Goal: Obtain resource: Obtain resource

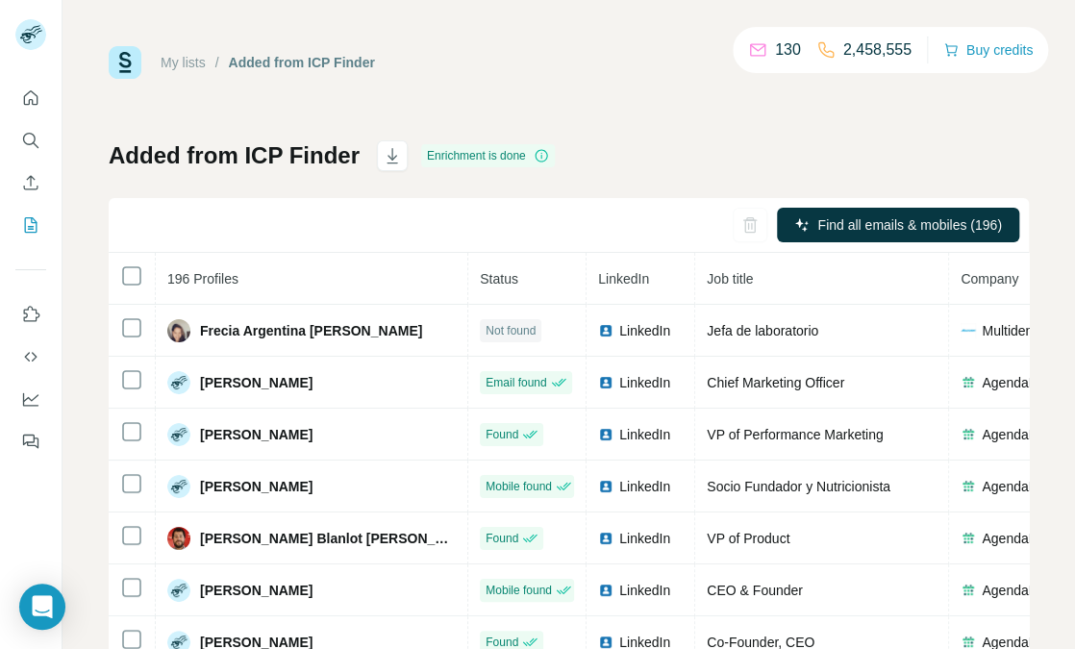
click at [599, 125] on div "My lists / Added from ICP Finder 130 2,458,555 Buy credits Added from ICP Finde…" at bounding box center [569, 403] width 920 height 715
click at [22, 105] on icon "Quick start" at bounding box center [30, 97] width 19 height 19
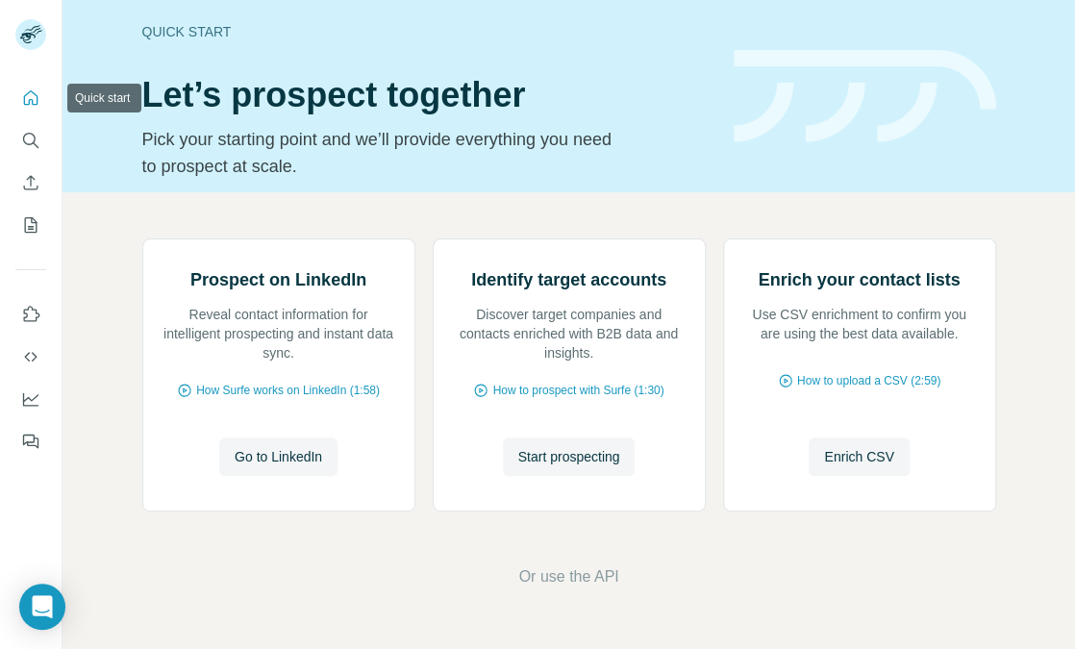
click at [30, 92] on icon "Quick start" at bounding box center [30, 97] width 19 height 19
click at [51, 140] on div at bounding box center [31, 263] width 62 height 389
click at [31, 138] on icon "Search" at bounding box center [30, 140] width 19 height 19
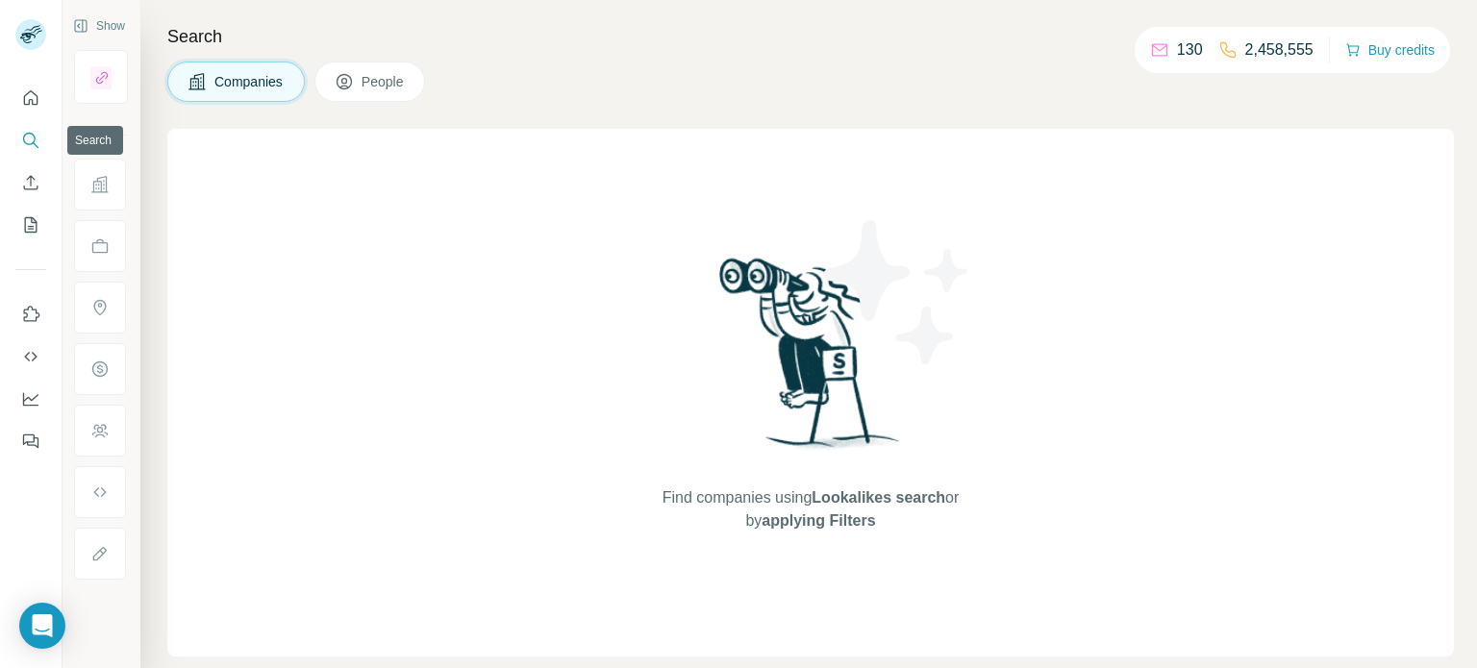
click at [35, 137] on icon "Search" at bounding box center [29, 139] width 13 height 13
click at [31, 134] on icon "Search" at bounding box center [29, 139] width 13 height 13
click at [36, 216] on icon "My lists" at bounding box center [30, 224] width 19 height 19
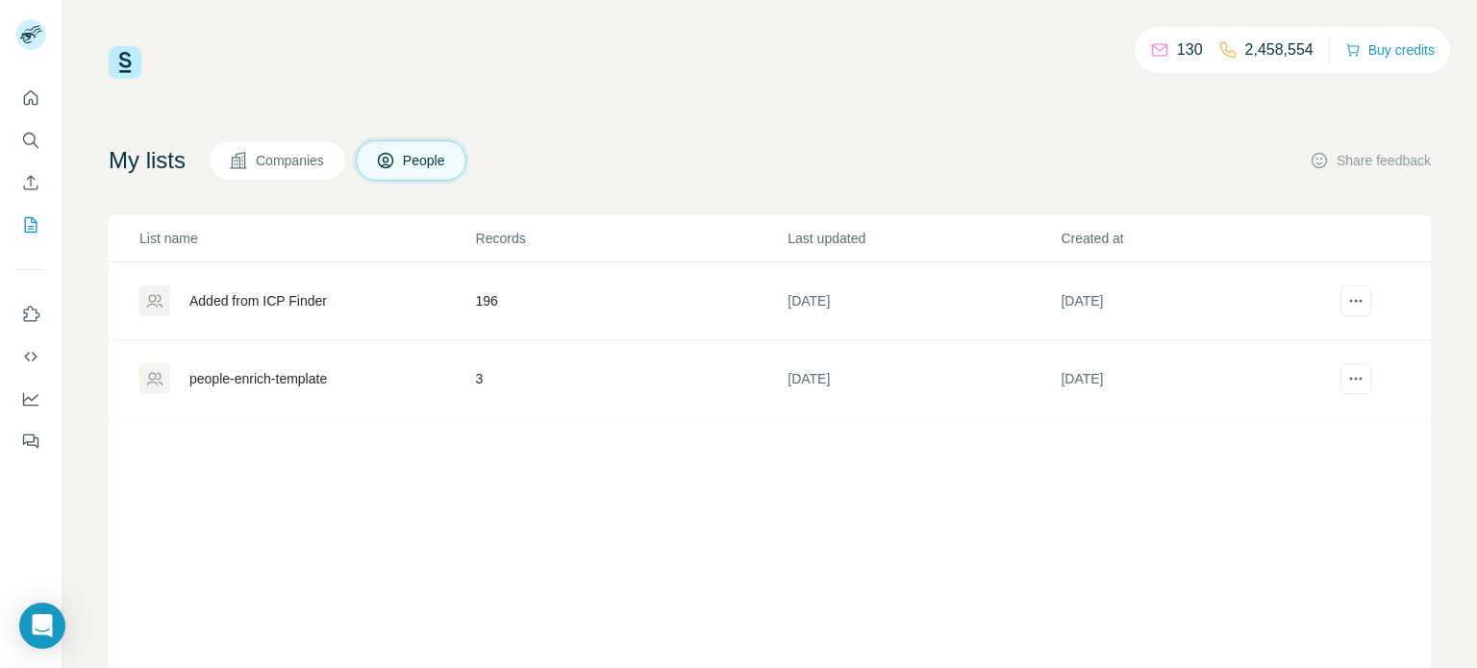
click at [814, 299] on td "[DATE]" at bounding box center [923, 302] width 273 height 78
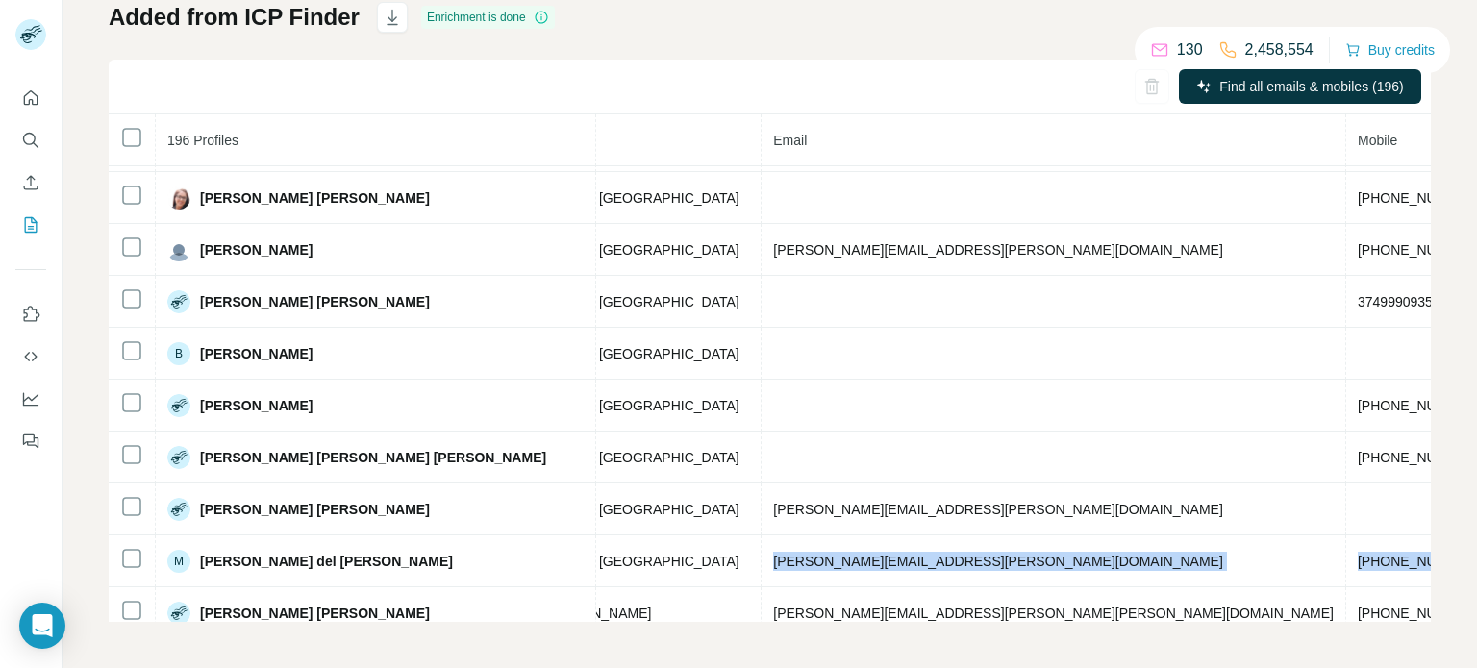
scroll to position [2747, 589]
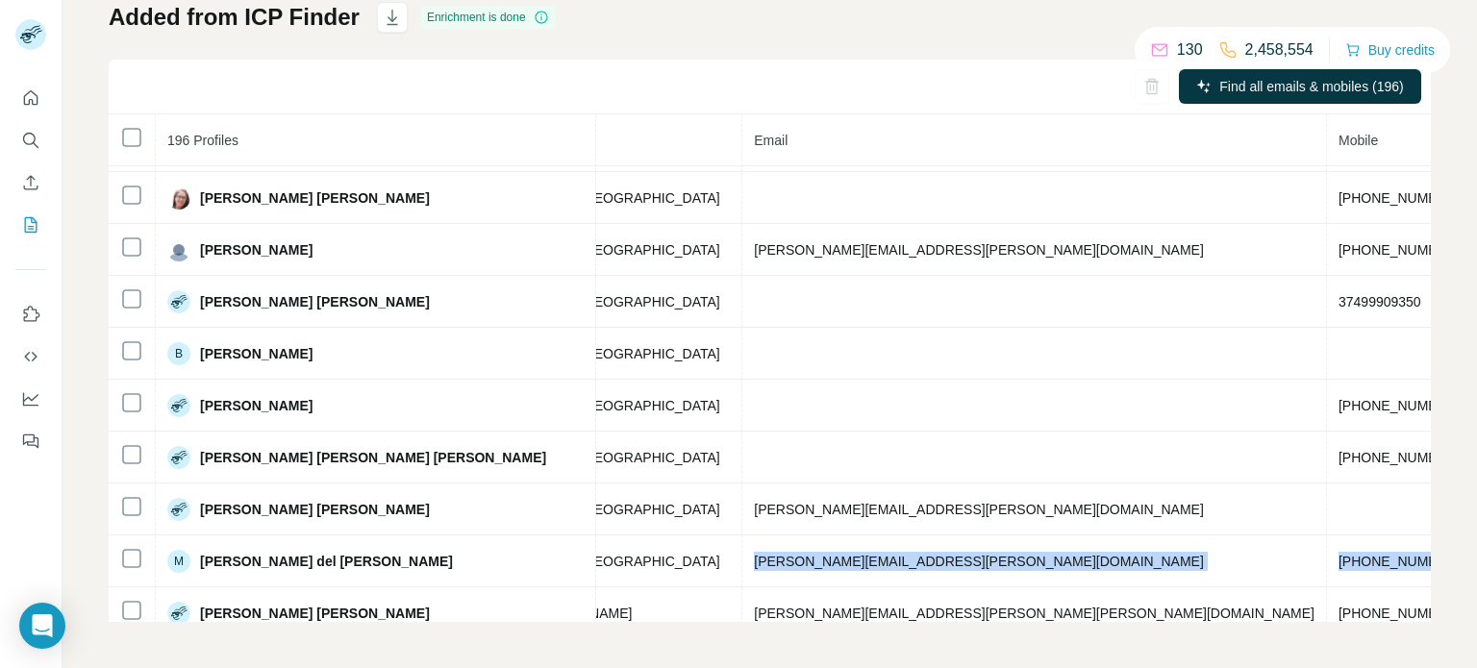
drag, startPoint x: 1190, startPoint y: 600, endPoint x: 1426, endPoint y: 578, distance: 237.6
click at [1074, 578] on div "196 Profiles Status LinkedIn Job title Company Email Mobile Company website Lan…" at bounding box center [770, 368] width 1322 height 508
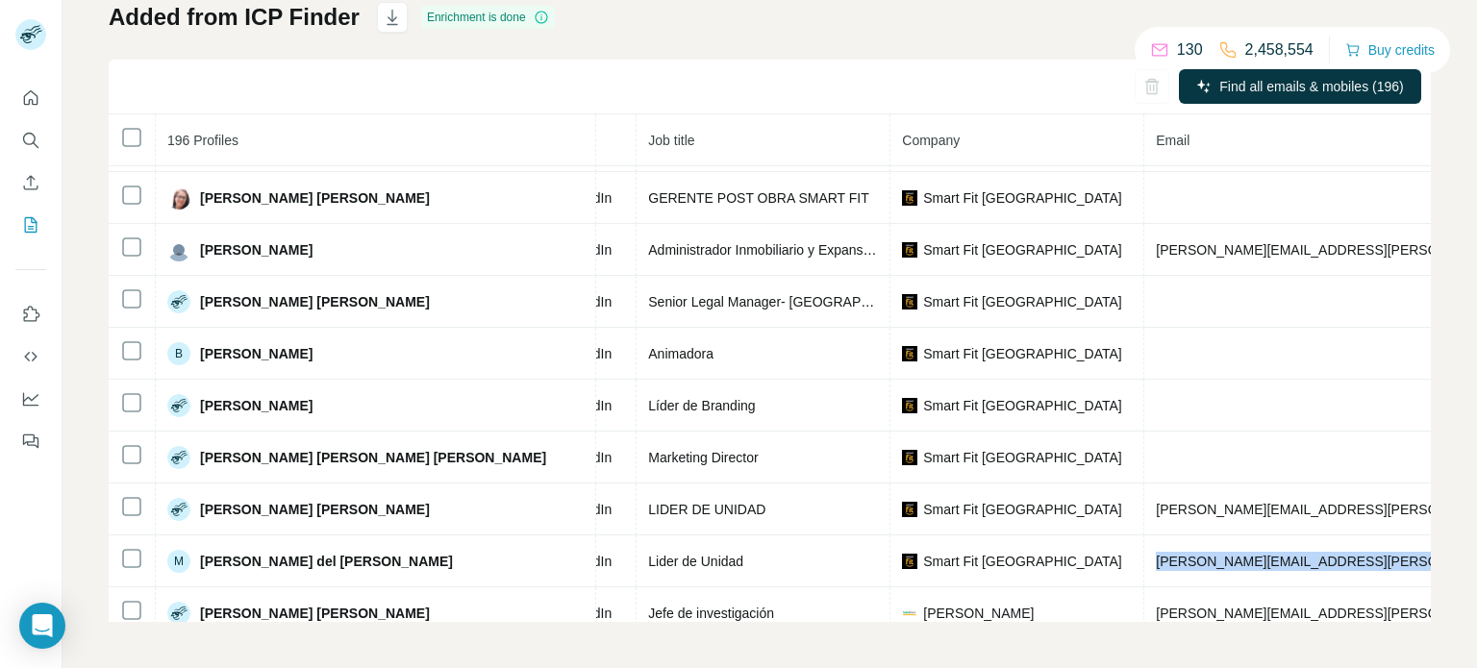
scroll to position [2747, 192]
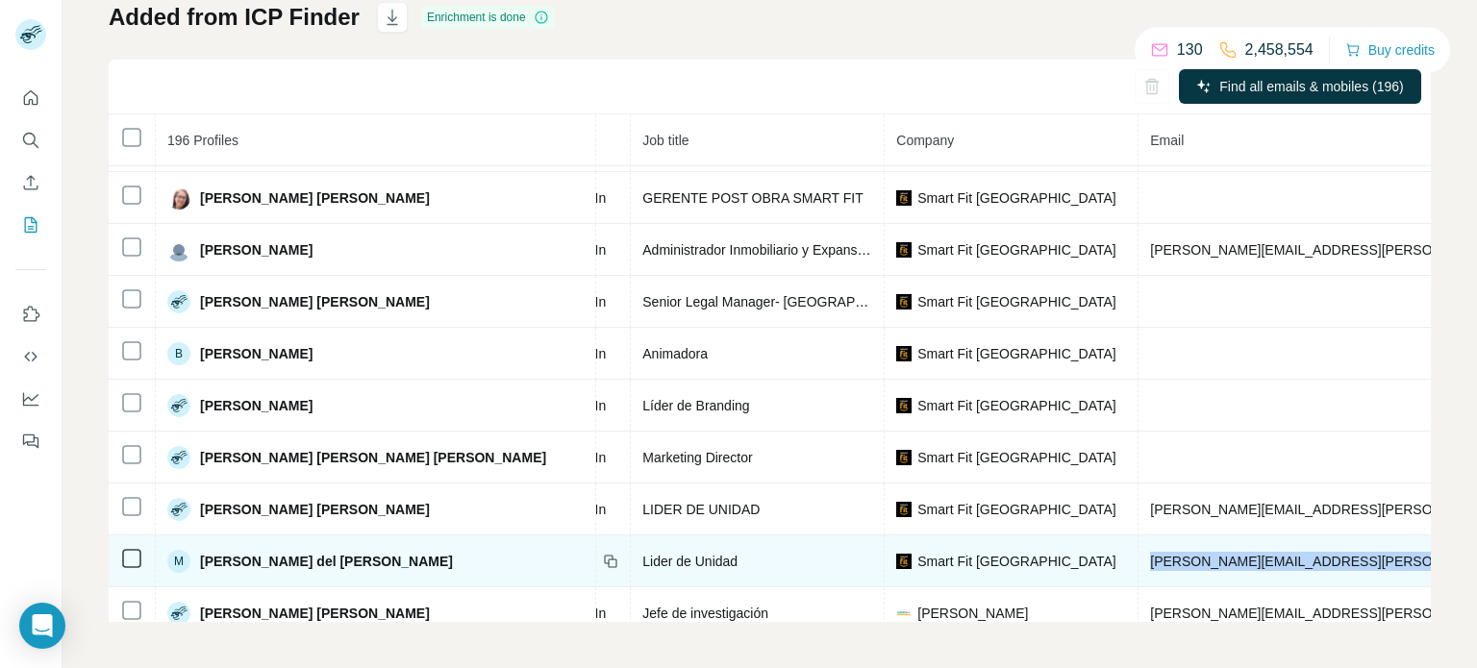
click at [1074, 588] on td "[PERSON_NAME][EMAIL_ADDRESS][PERSON_NAME][DOMAIN_NAME]" at bounding box center [1431, 562] width 585 height 52
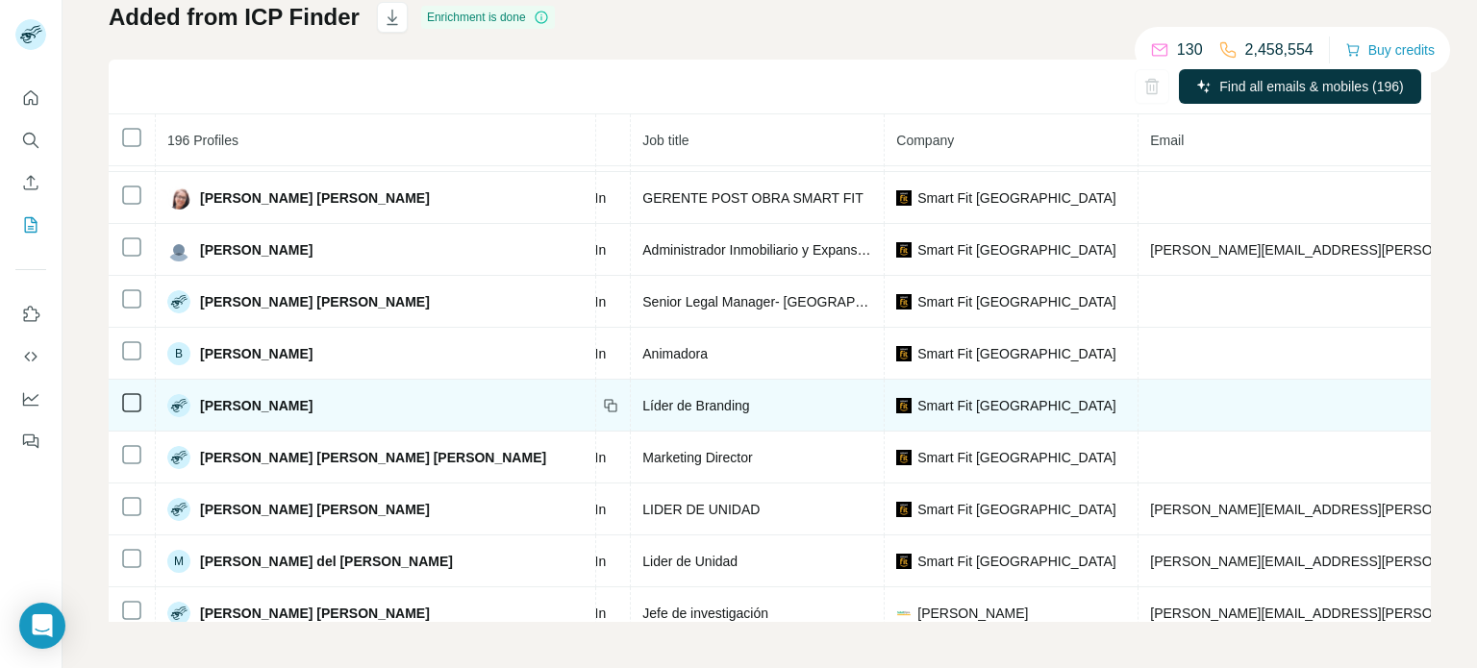
click at [1074, 432] on td at bounding box center [1431, 406] width 585 height 52
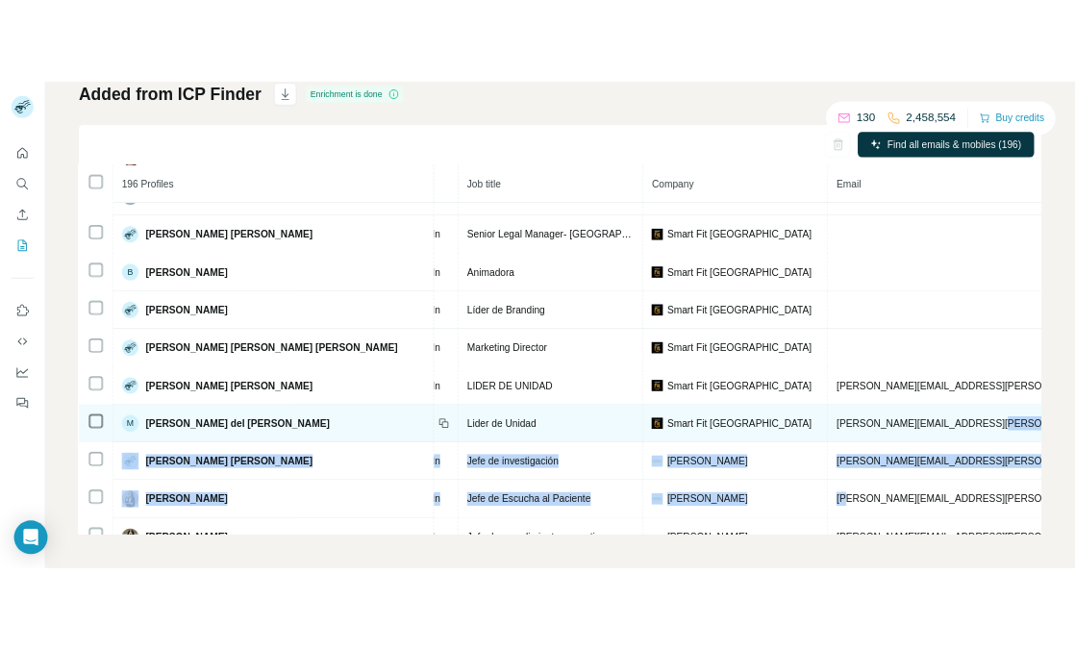
scroll to position [2847, 192]
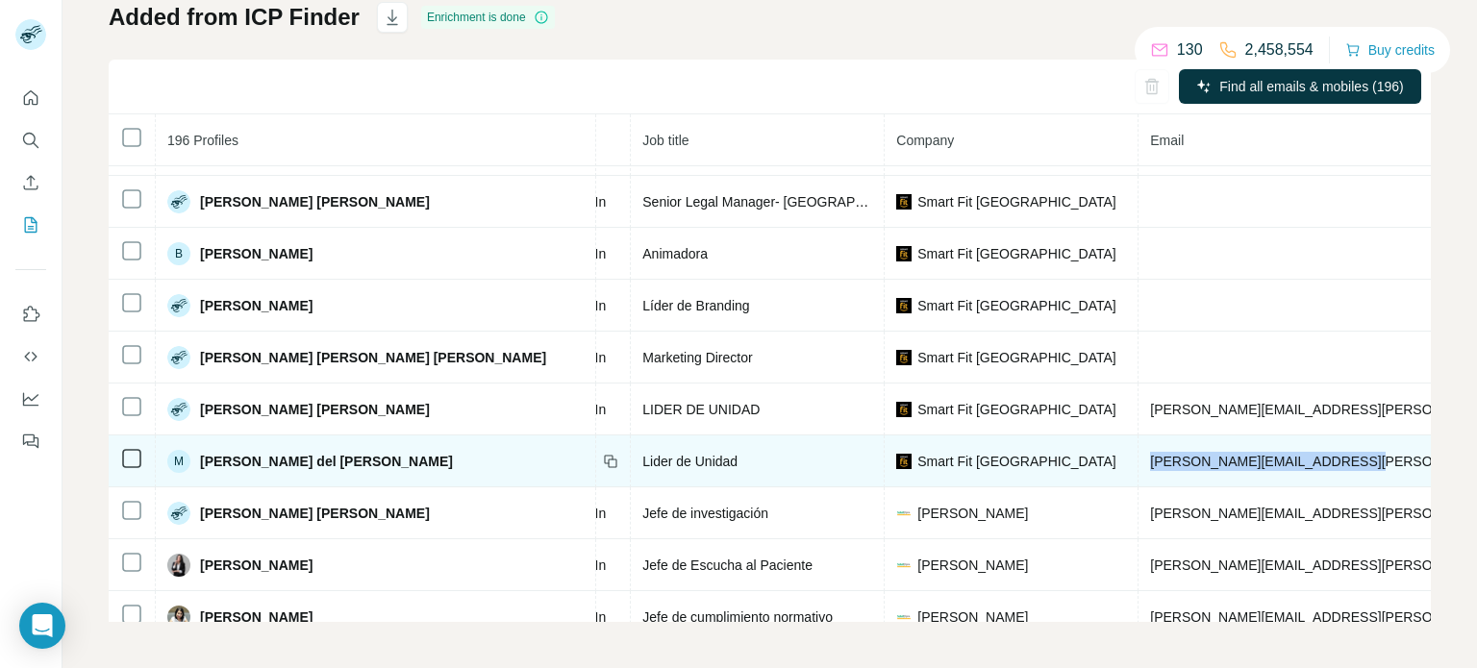
drag, startPoint x: 1230, startPoint y: 586, endPoint x: 994, endPoint y: 470, distance: 262.4
click at [1074, 470] on td "[PERSON_NAME][EMAIL_ADDRESS][PERSON_NAME][DOMAIN_NAME]" at bounding box center [1431, 462] width 585 height 52
copy span "[PERSON_NAME][EMAIL_ADDRESS][PERSON_NAME][DOMAIN_NAME]"
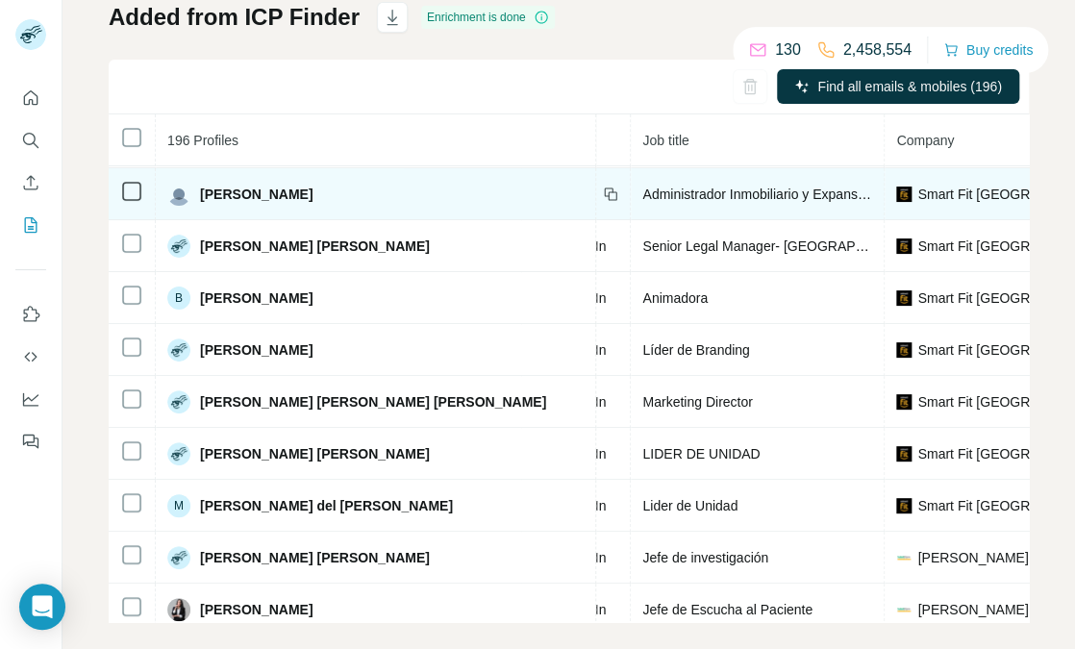
scroll to position [2820, 192]
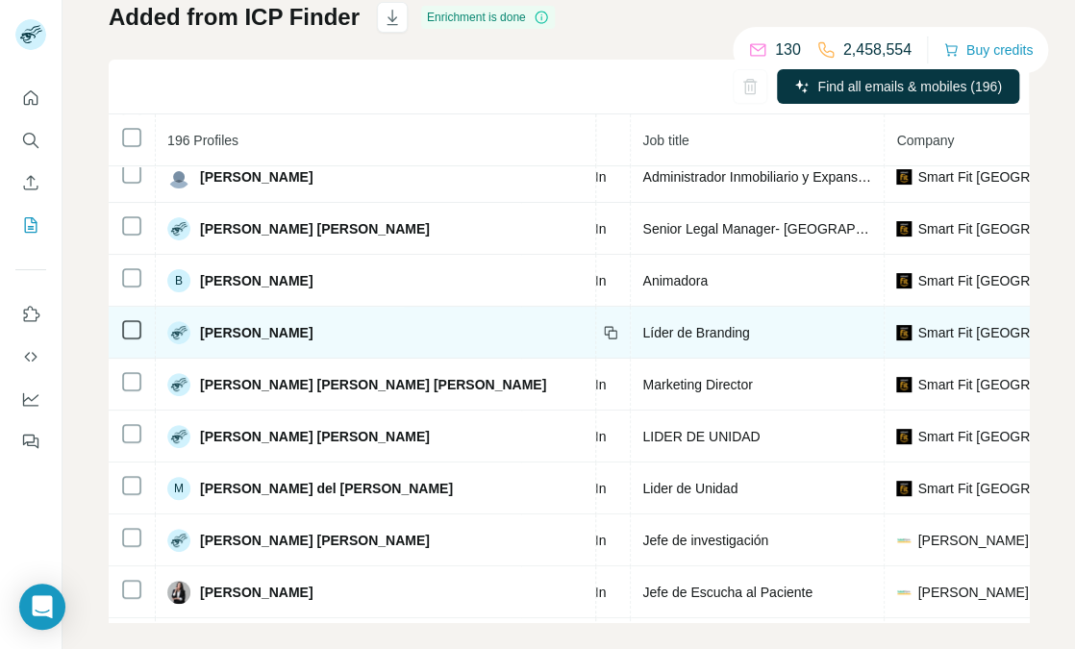
drag, startPoint x: 312, startPoint y: 357, endPoint x: 197, endPoint y: 352, distance: 114.5
click at [197, 344] on div "[PERSON_NAME]" at bounding box center [375, 332] width 416 height 23
copy span "[PERSON_NAME]"
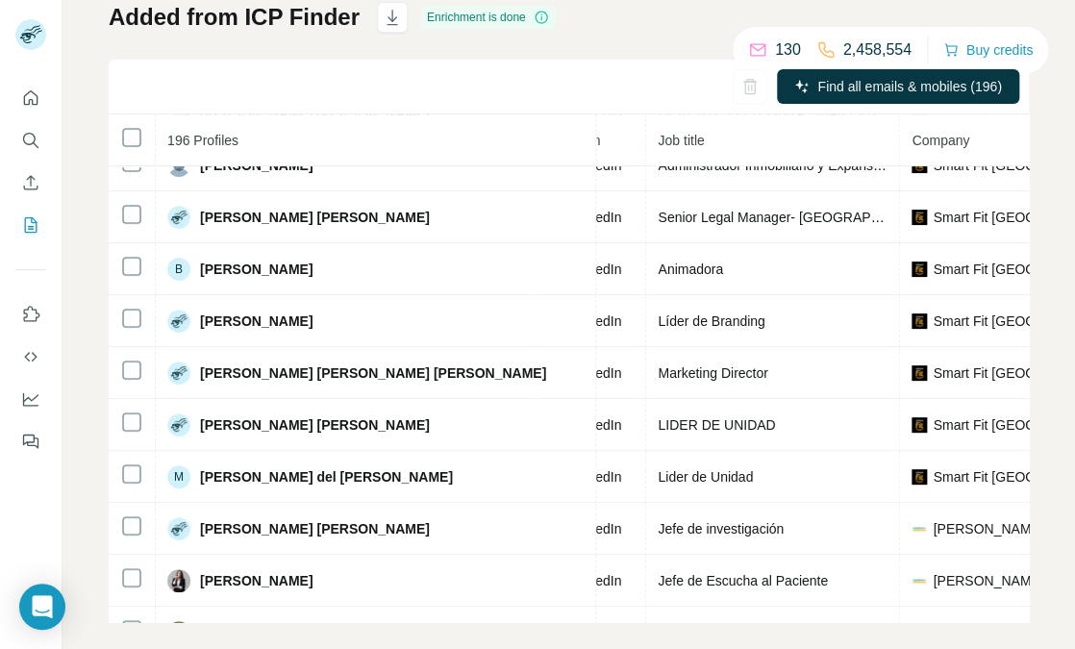
scroll to position [2831, 225]
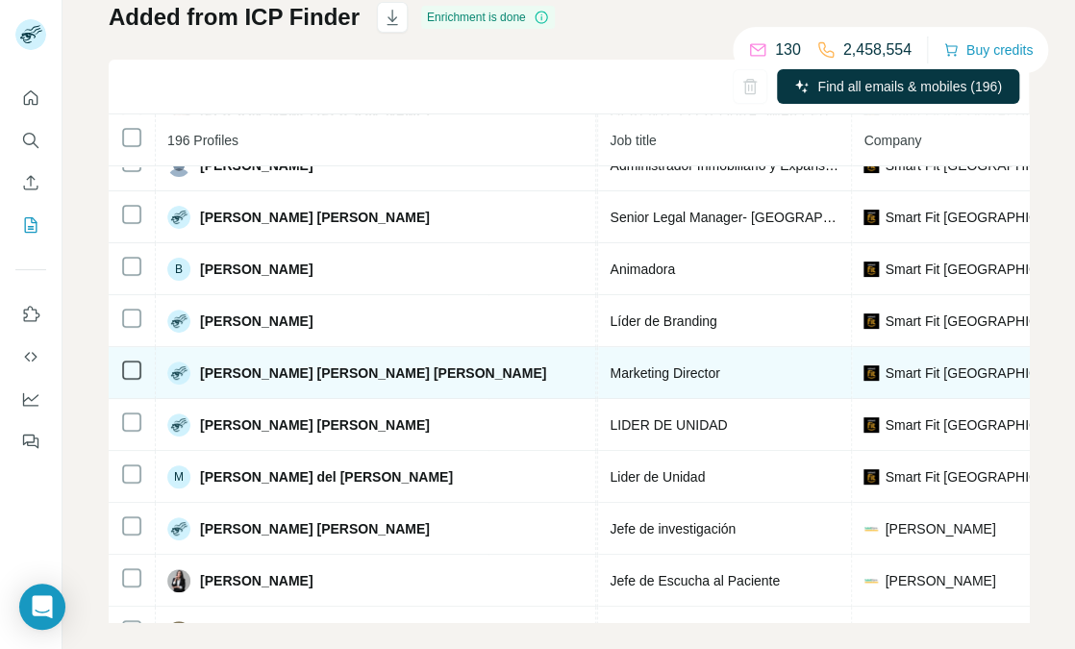
click at [397, 385] on div "[PERSON_NAME] [PERSON_NAME] [PERSON_NAME]" at bounding box center [375, 373] width 416 height 23
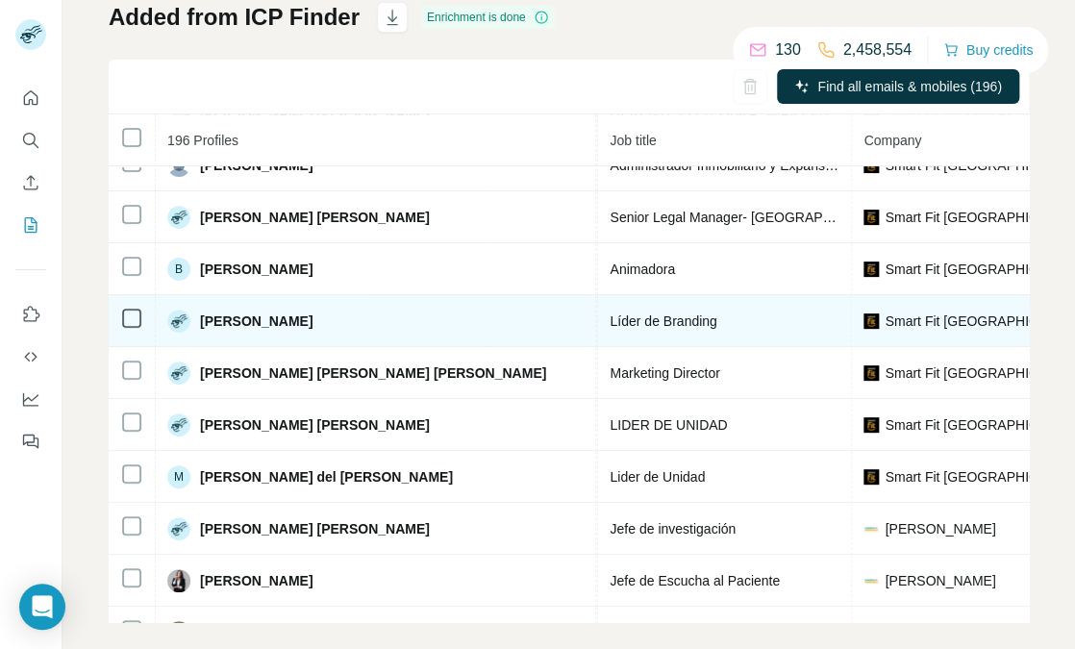
scroll to position [2861, 225]
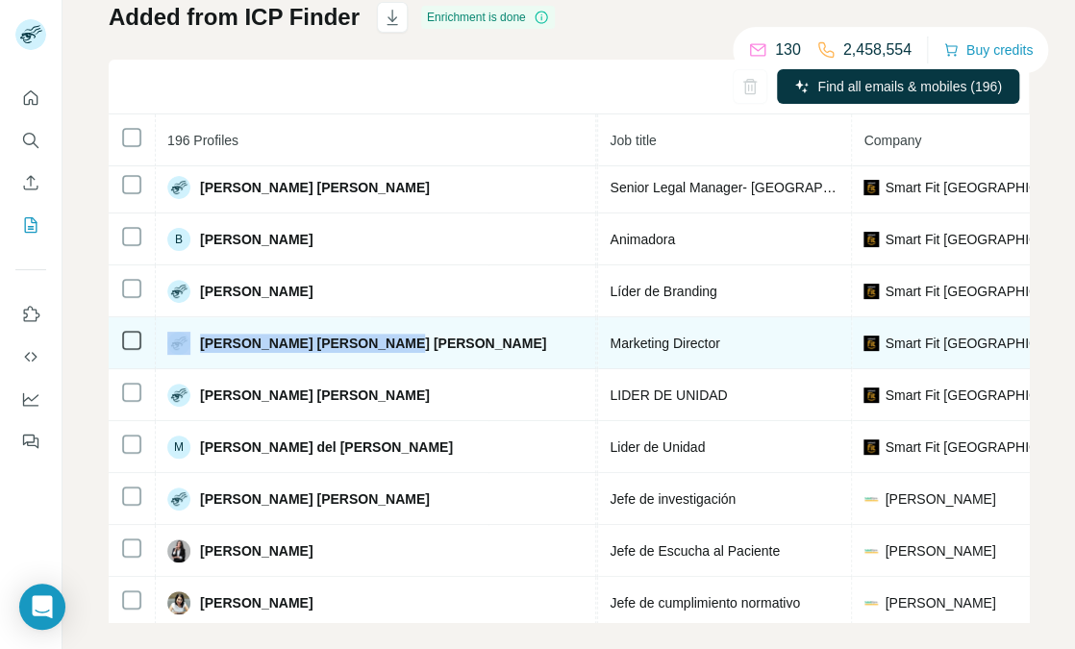
drag, startPoint x: 403, startPoint y: 366, endPoint x: 193, endPoint y: 343, distance: 210.9
click at [193, 343] on td "[PERSON_NAME] [PERSON_NAME] [PERSON_NAME]" at bounding box center [376, 343] width 440 height 52
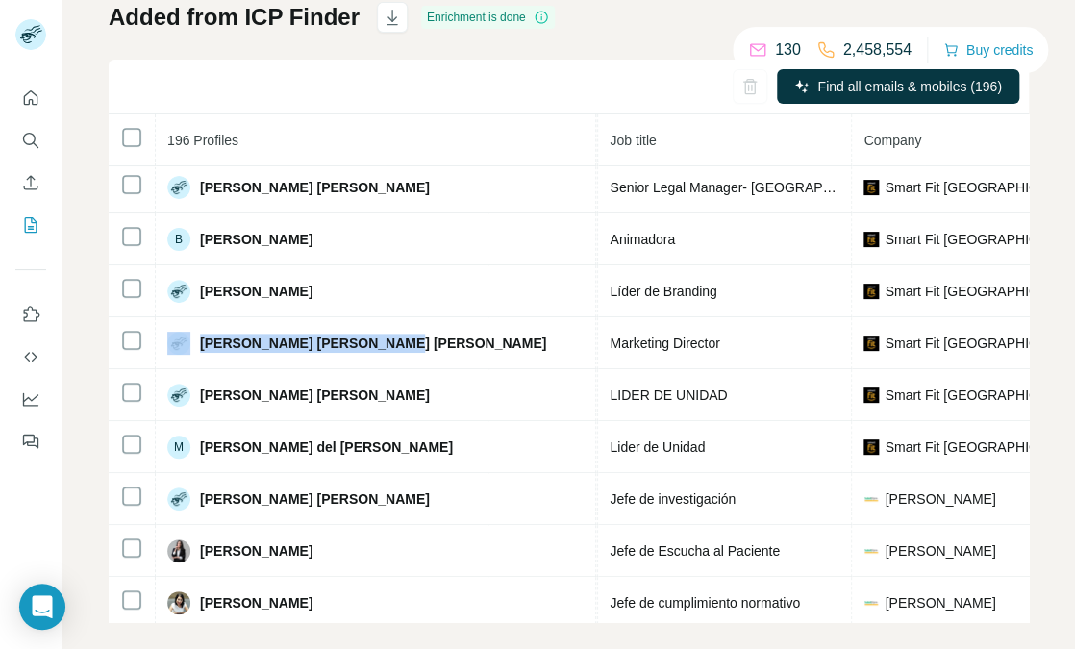
copy div "[PERSON_NAME] [PERSON_NAME] [PERSON_NAME]"
